Goal: Task Accomplishment & Management: Manage account settings

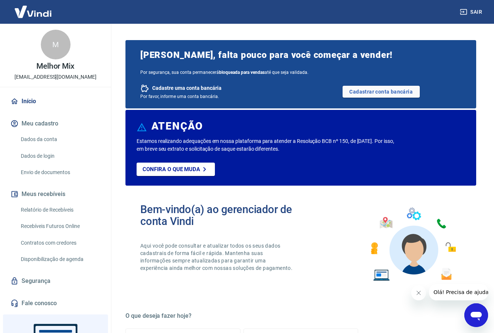
click at [32, 11] on img at bounding box center [33, 11] width 48 height 23
click at [478, 13] on button "Sair" at bounding box center [471, 12] width 27 height 14
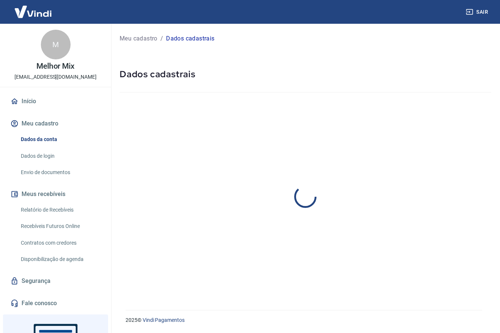
select select "RS"
select select "business"
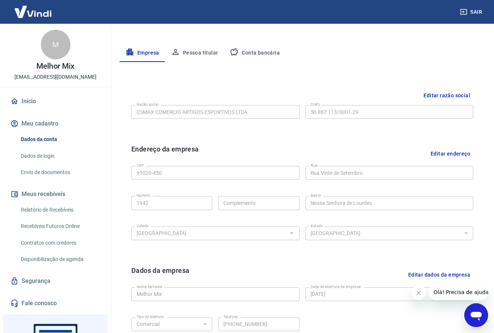
scroll to position [103, 0]
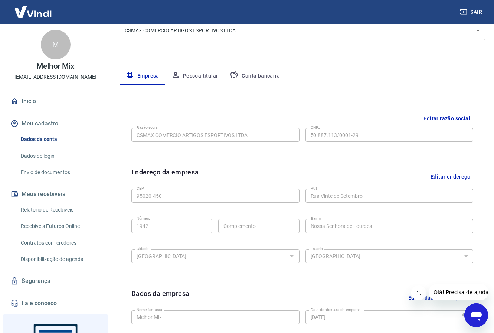
click at [47, 106] on link "Início" at bounding box center [55, 101] width 93 height 16
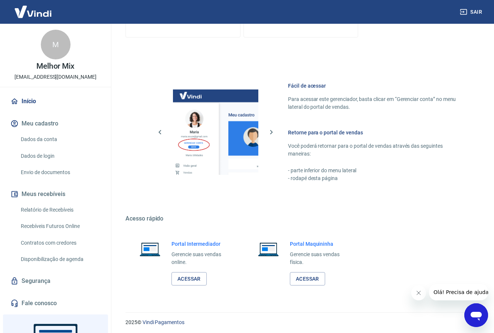
scroll to position [423, 0]
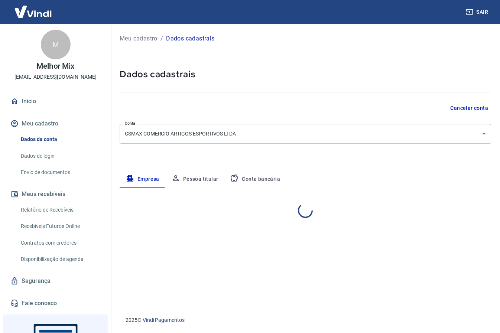
select select "RS"
select select "business"
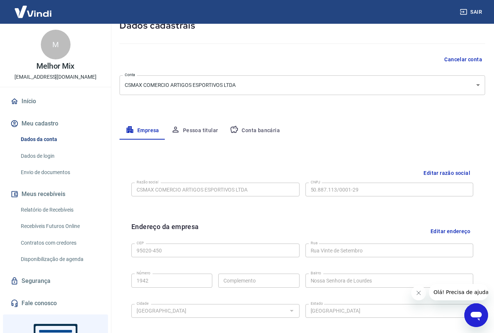
scroll to position [49, 0]
click at [245, 120] on div "Meu cadastro / Dados cadastrais Dados cadastrais Cancelar conta Conta CSMAX COM…" at bounding box center [302, 213] width 383 height 479
click at [248, 128] on button "Conta bancária" at bounding box center [255, 130] width 62 height 18
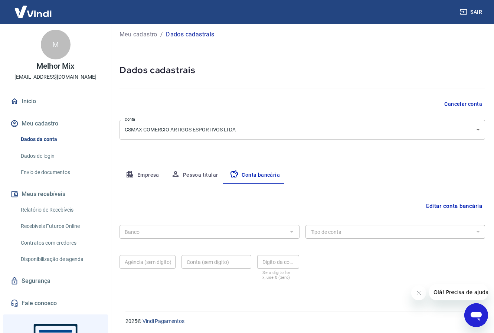
scroll to position [5, 0]
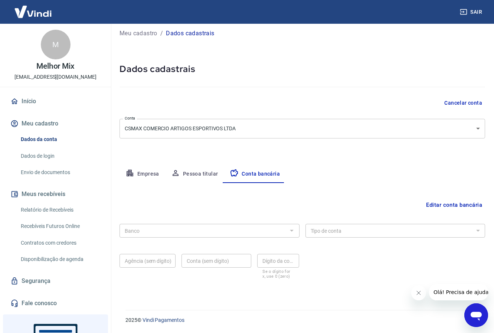
click at [438, 206] on button "Editar conta bancária" at bounding box center [454, 205] width 62 height 14
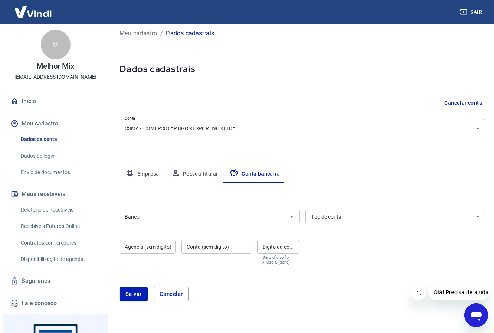
click at [329, 210] on div "Tipo de conta Conta Corrente Conta Poupança Tipo de conta" at bounding box center [395, 217] width 180 height 14
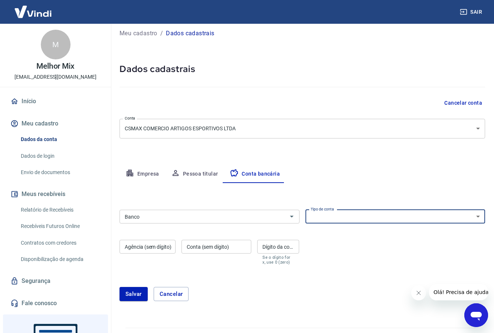
click at [145, 247] on input "Agência (sem dígito)" at bounding box center [148, 247] width 56 height 14
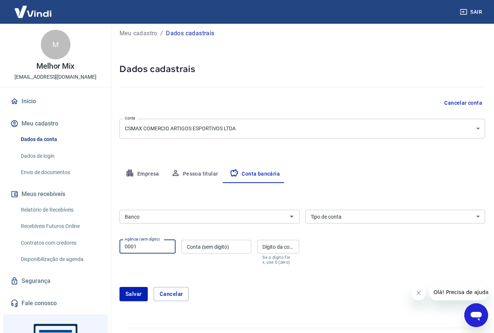
type input "0001"
paste input "28108774-1"
type input "28108774"
type input "1"
click at [156, 214] on input "Banco" at bounding box center [203, 216] width 163 height 9
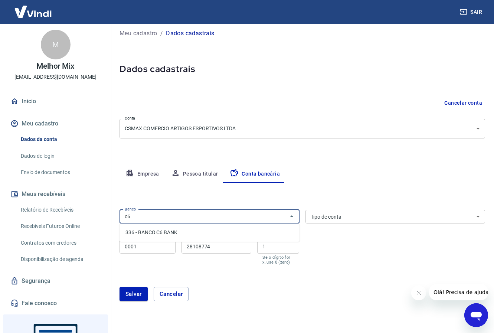
click at [147, 232] on li "336 - BANCO C6 BANK" at bounding box center [210, 232] width 180 height 12
type input "336 - BANCO C6 BANK"
click at [333, 218] on select "Conta Corrente Conta Poupança" at bounding box center [395, 217] width 180 height 14
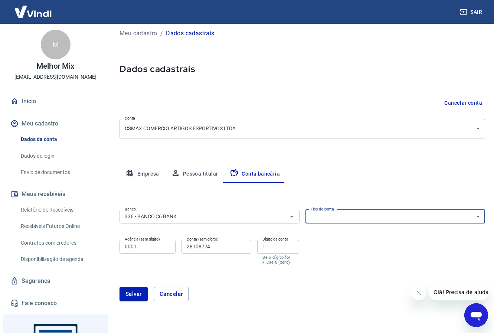
select select "1"
click at [305, 210] on select "Conta Corrente Conta Poupança" at bounding box center [395, 217] width 180 height 14
click at [139, 296] on button "Salvar" at bounding box center [134, 294] width 28 height 14
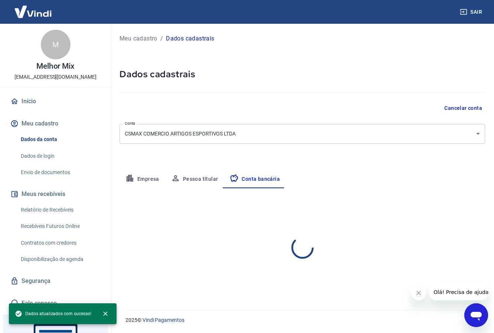
scroll to position [0, 0]
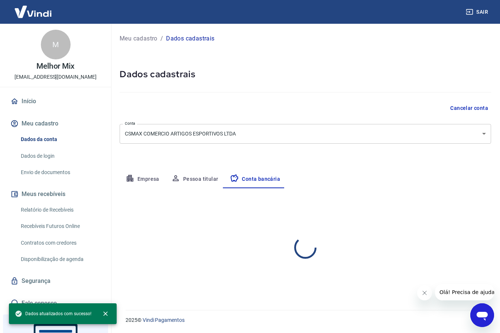
select select "1"
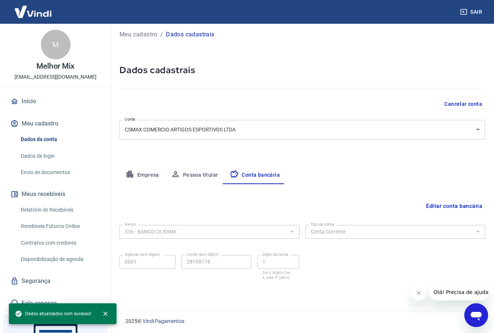
scroll to position [5, 0]
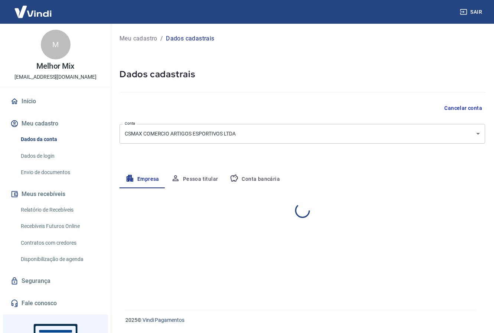
select select "RS"
select select "business"
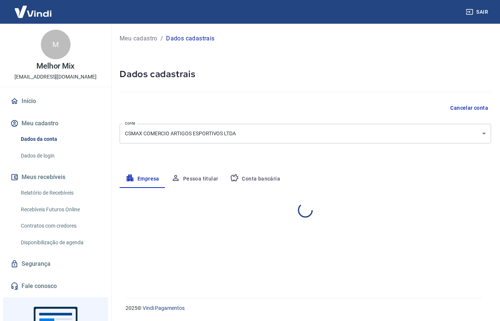
select select "RS"
select select "business"
